Goal: Task Accomplishment & Management: Manage account settings

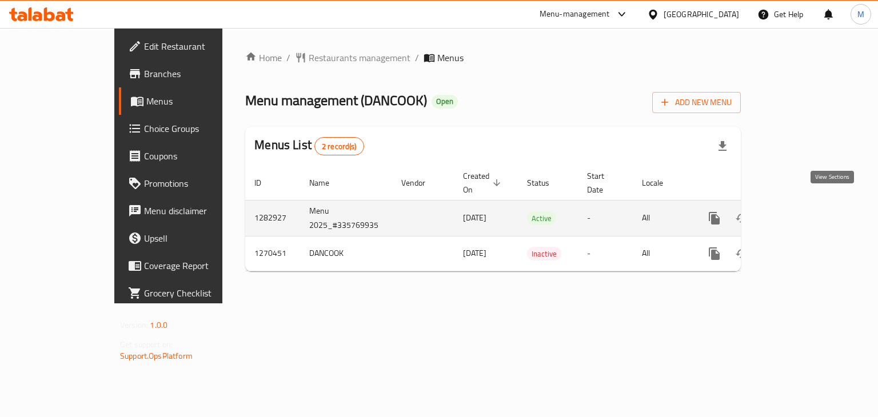
click at [802, 213] on icon "enhanced table" at bounding box center [796, 218] width 10 height 10
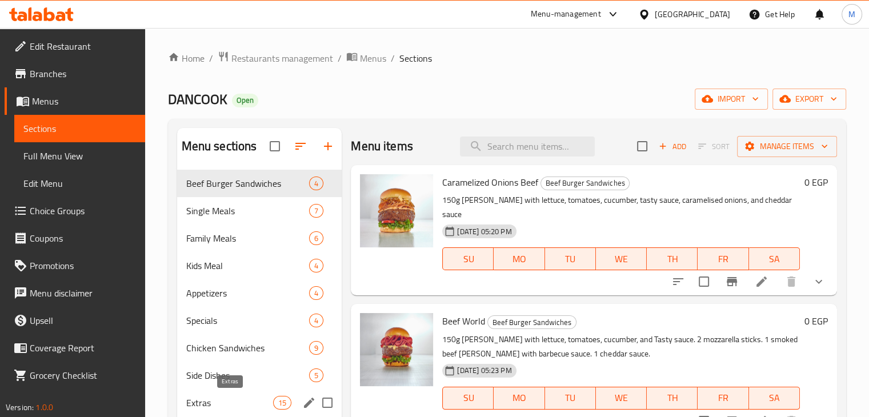
click at [240, 405] on span "Extras" at bounding box center [229, 403] width 87 height 14
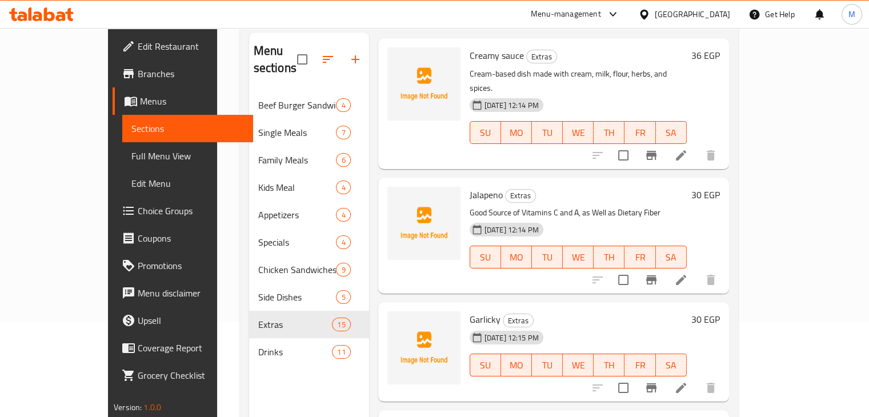
scroll to position [160, 0]
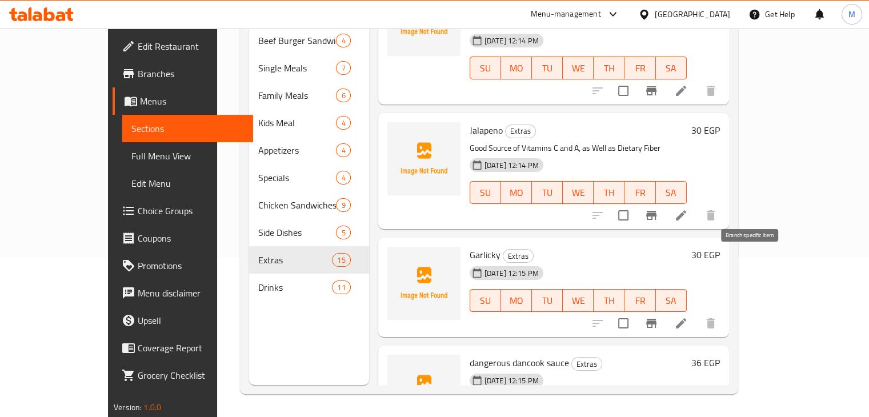
click at [657, 319] on icon "Branch-specific-item" at bounding box center [651, 323] width 10 height 9
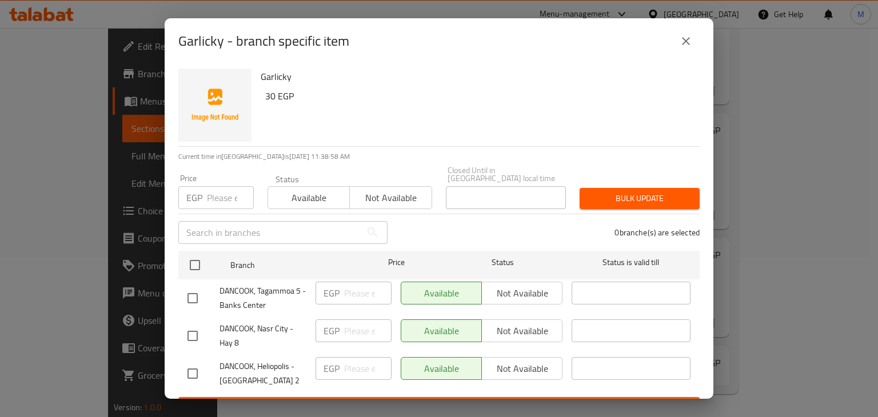
click at [213, 199] on input "number" at bounding box center [230, 197] width 47 height 23
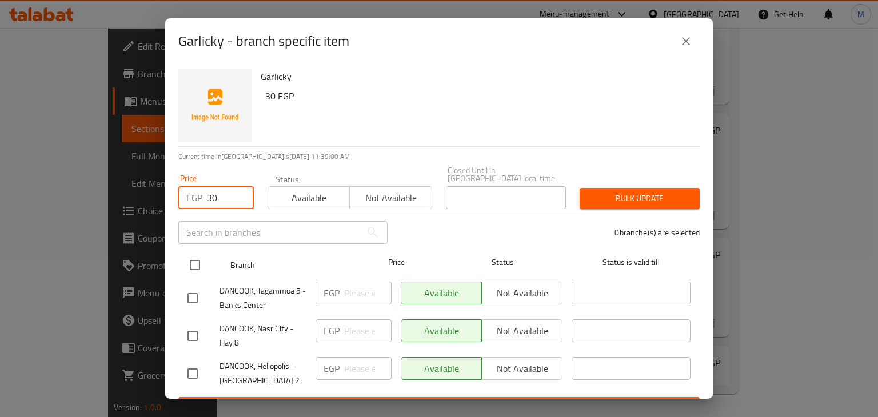
type input "30"
click at [189, 261] on input "checkbox" at bounding box center [195, 265] width 24 height 24
checkbox input "true"
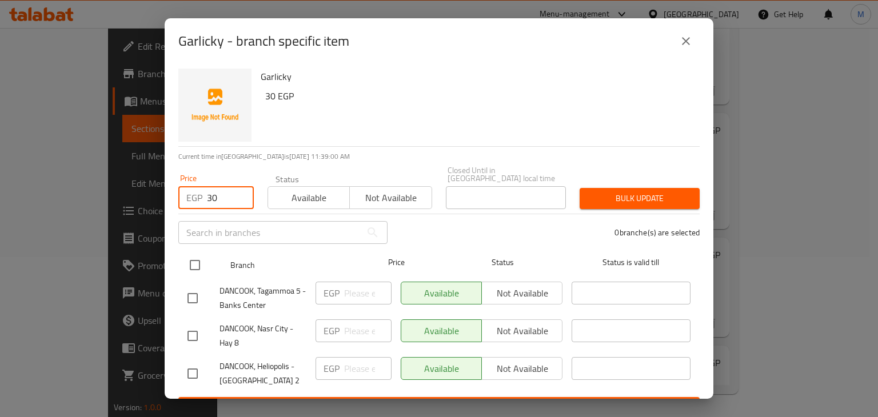
checkbox input "true"
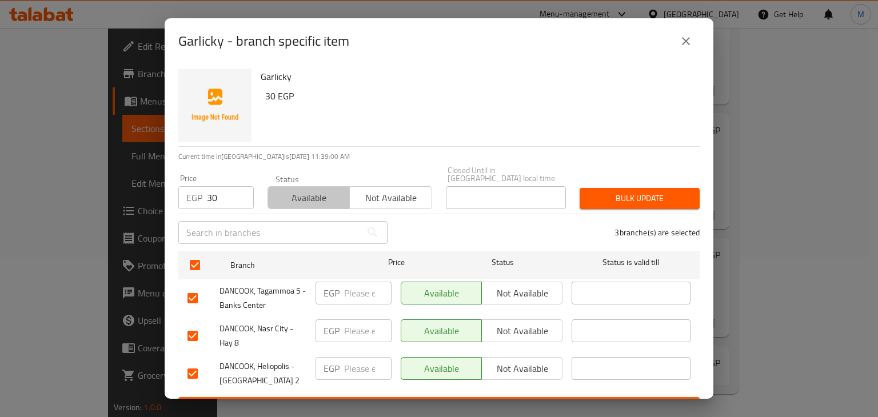
click at [299, 191] on span "Available" at bounding box center [309, 198] width 73 height 17
click at [639, 199] on button "Bulk update" at bounding box center [639, 198] width 120 height 21
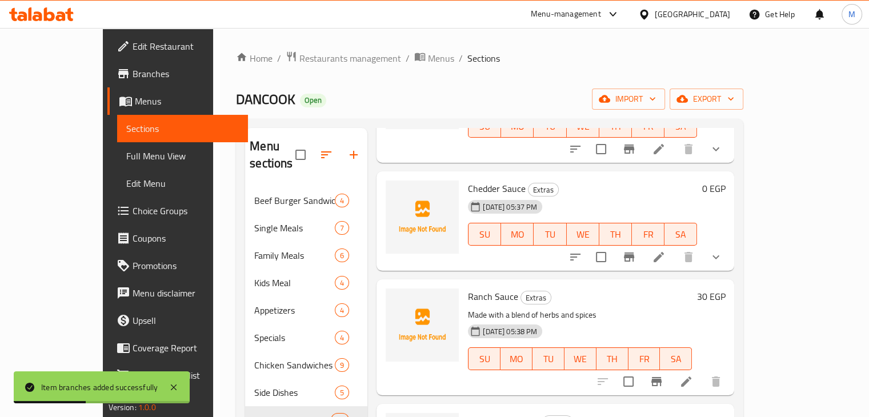
scroll to position [0, 0]
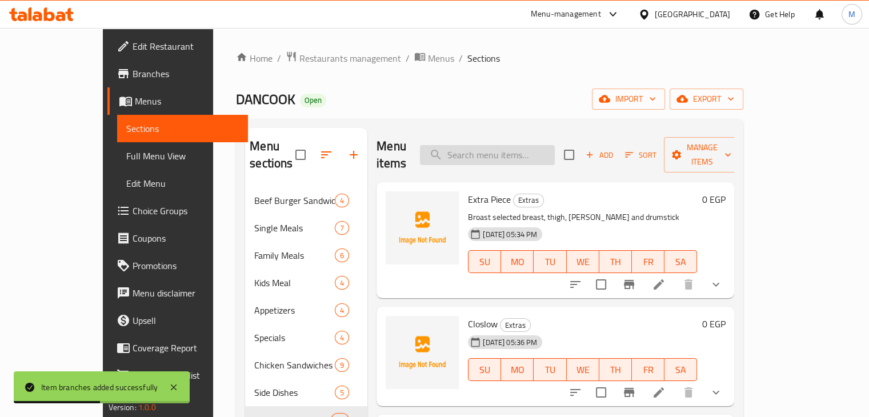
click at [512, 149] on input "search" at bounding box center [487, 155] width 135 height 20
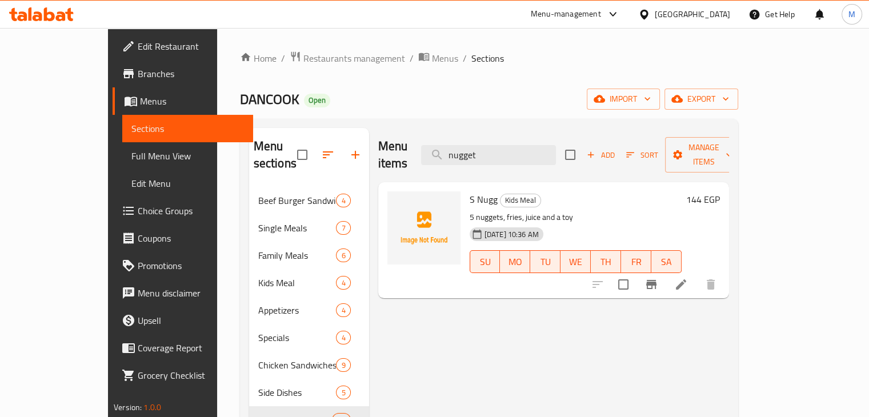
type input "nugget"
click at [658, 278] on icon "Branch-specific-item" at bounding box center [652, 285] width 14 height 14
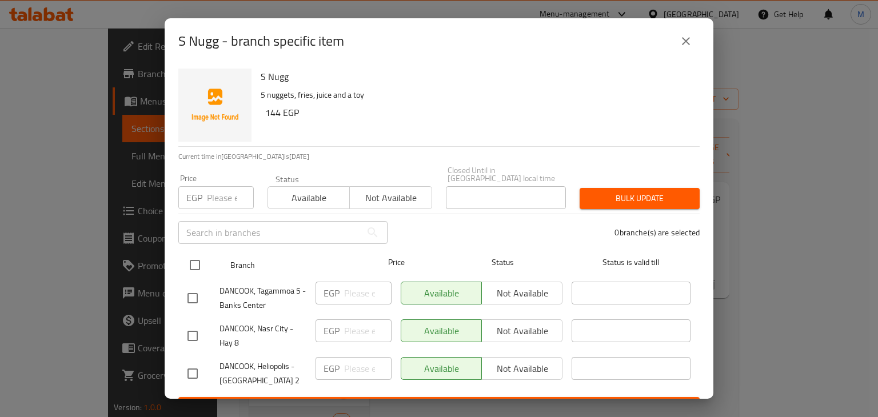
click at [183, 257] on input "checkbox" at bounding box center [195, 265] width 24 height 24
checkbox input "true"
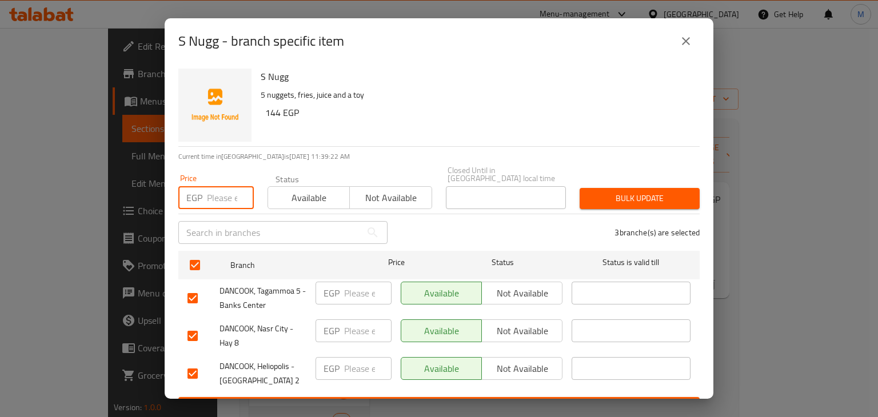
click at [223, 192] on input "number" at bounding box center [230, 197] width 47 height 23
type input "144"
click at [323, 190] on span "Available" at bounding box center [309, 198] width 73 height 17
click at [619, 181] on div "Bulk update" at bounding box center [640, 198] width 134 height 35
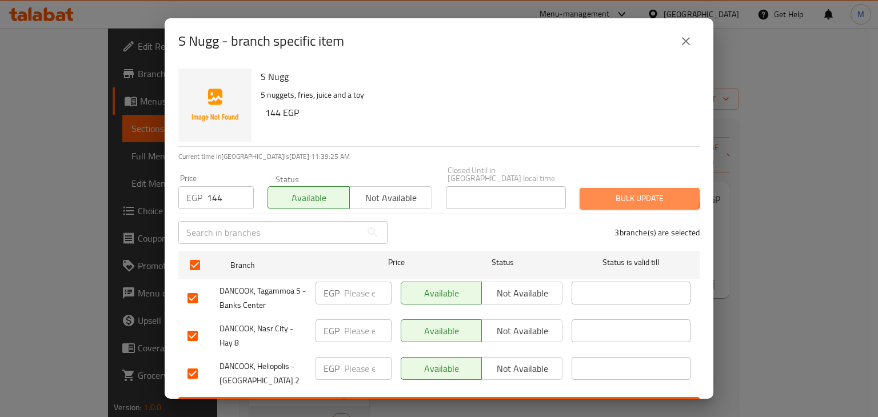
click at [598, 191] on span "Bulk update" at bounding box center [640, 198] width 102 height 14
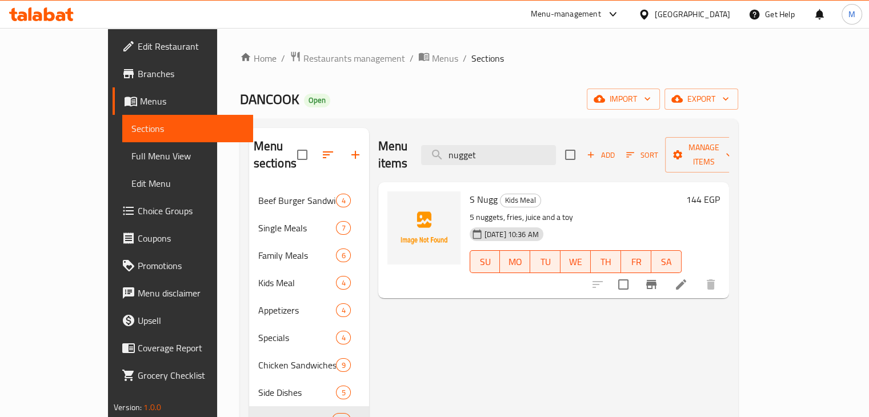
click at [295, 69] on div "Home / Restaurants management / Menus / Sections DANCOOK Open import export Men…" at bounding box center [489, 302] width 498 height 503
click at [303, 61] on span "Restaurants management" at bounding box center [354, 58] width 102 height 14
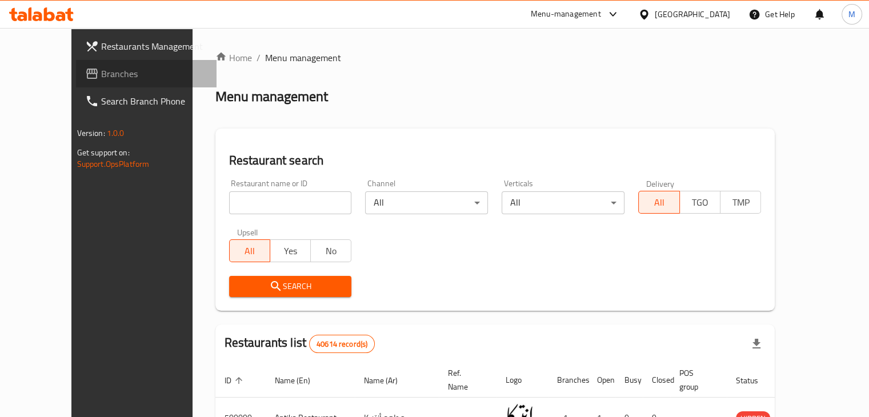
click at [101, 74] on span "Branches" at bounding box center [154, 74] width 106 height 14
